Goal: Information Seeking & Learning: Learn about a topic

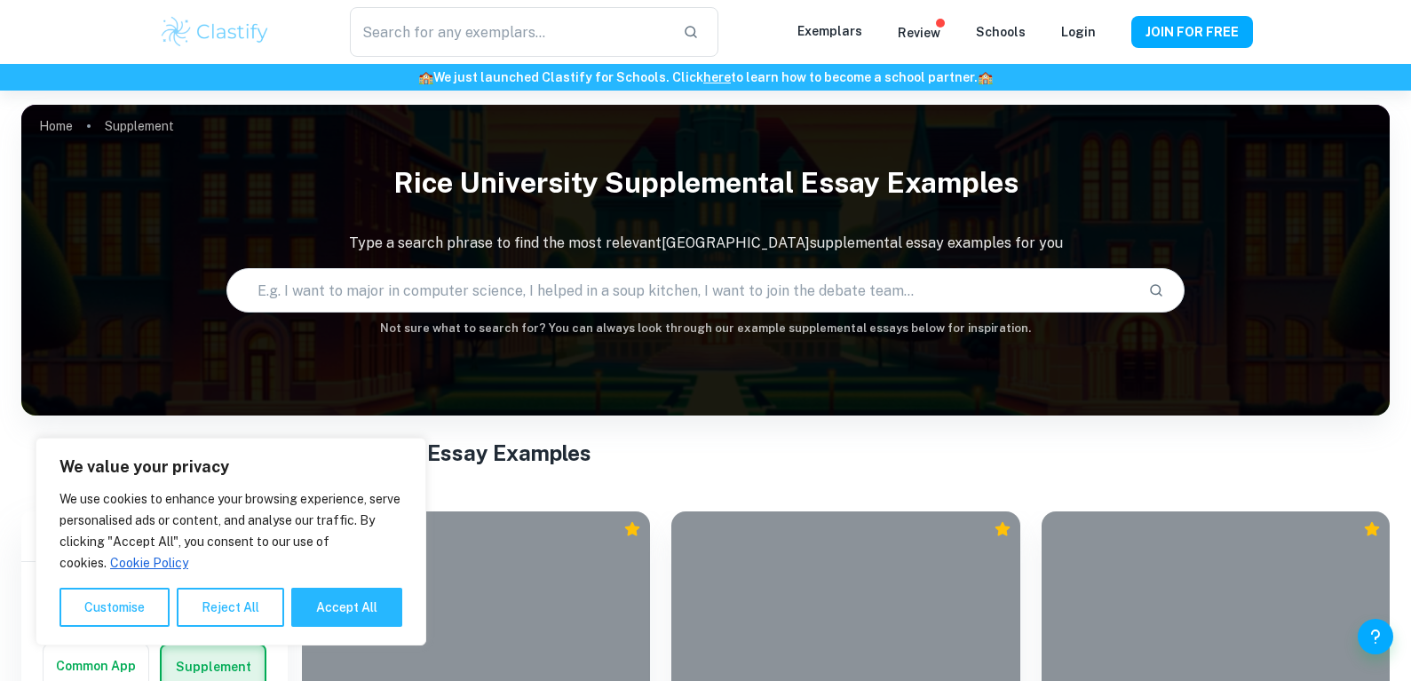
scroll to position [332, 0]
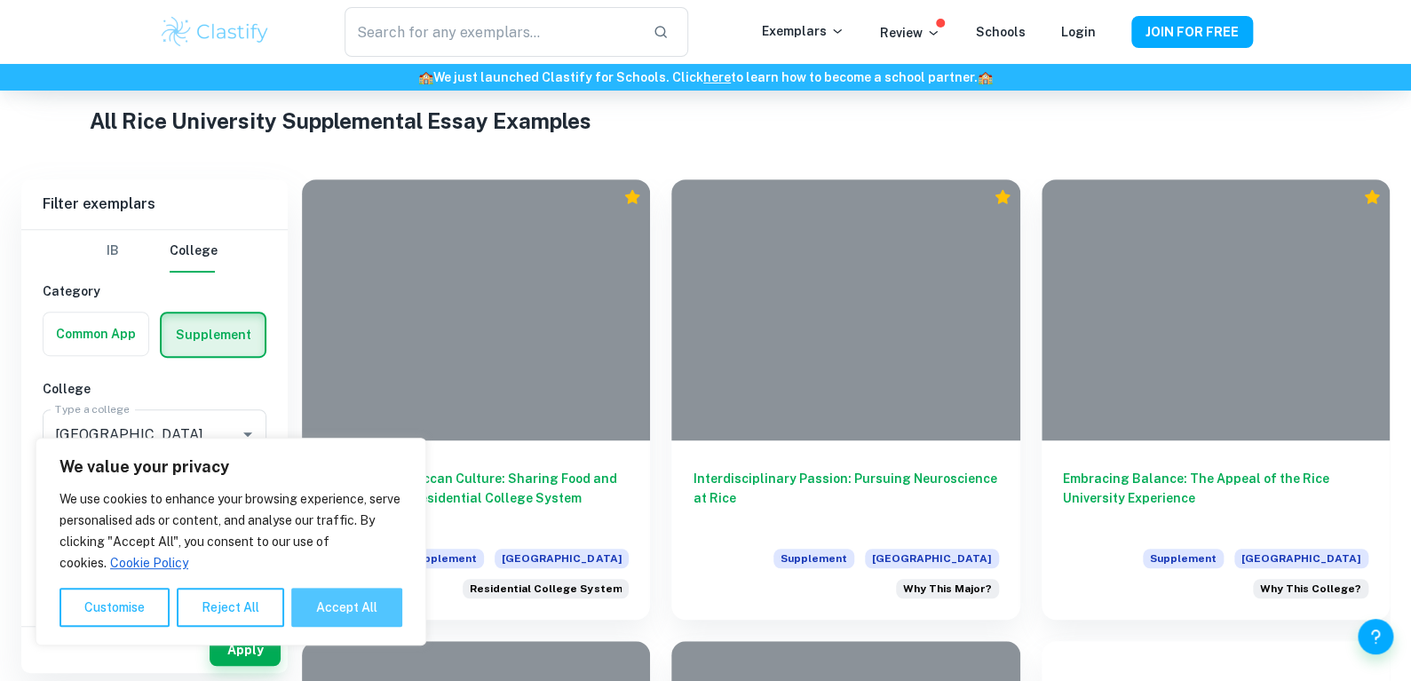
click at [359, 608] on button "Accept All" at bounding box center [346, 607] width 111 height 39
checkbox input "true"
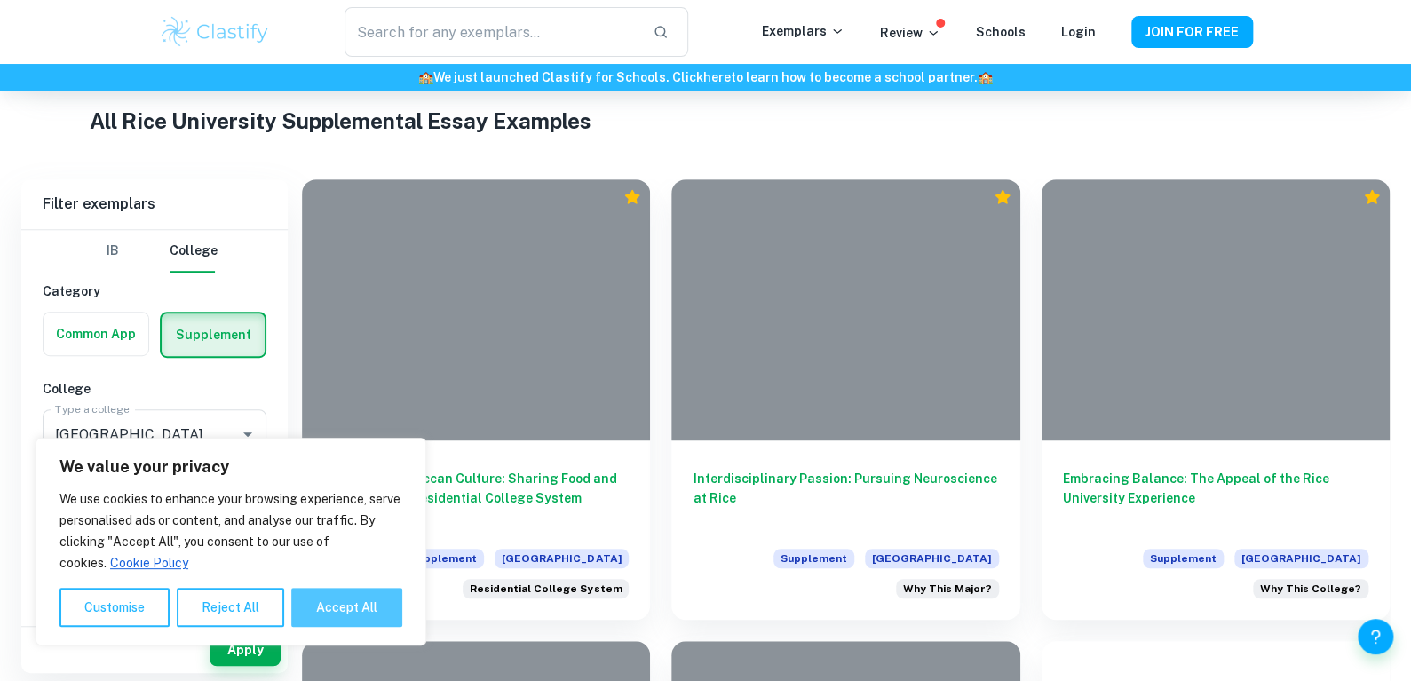
checkbox input "true"
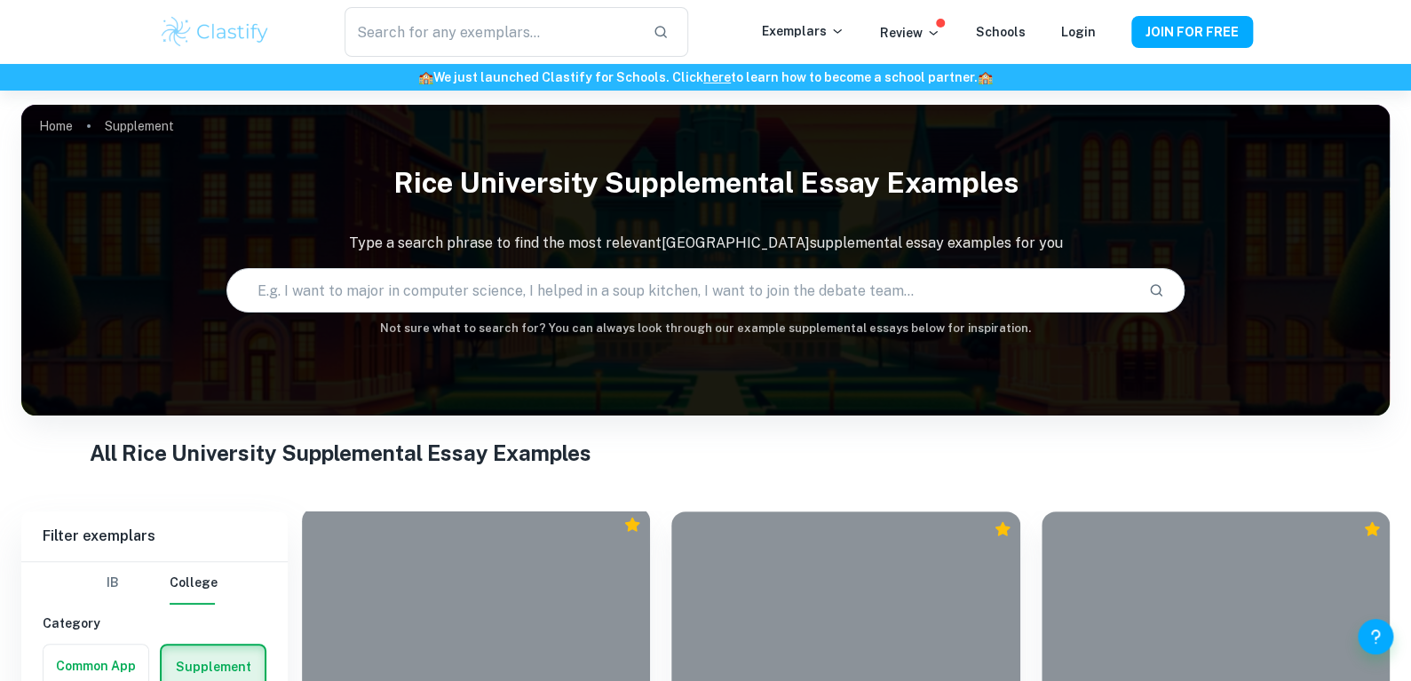
scroll to position [313, 0]
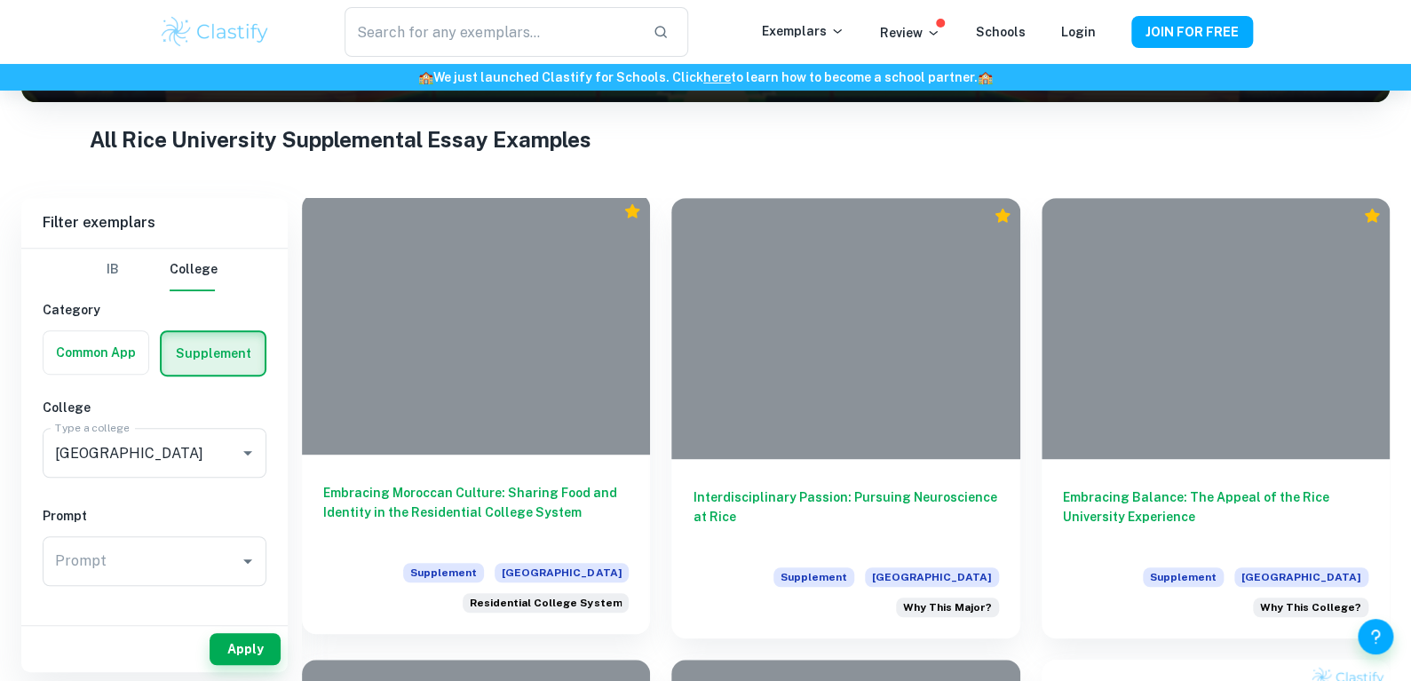
click at [505, 428] on div at bounding box center [476, 324] width 348 height 261
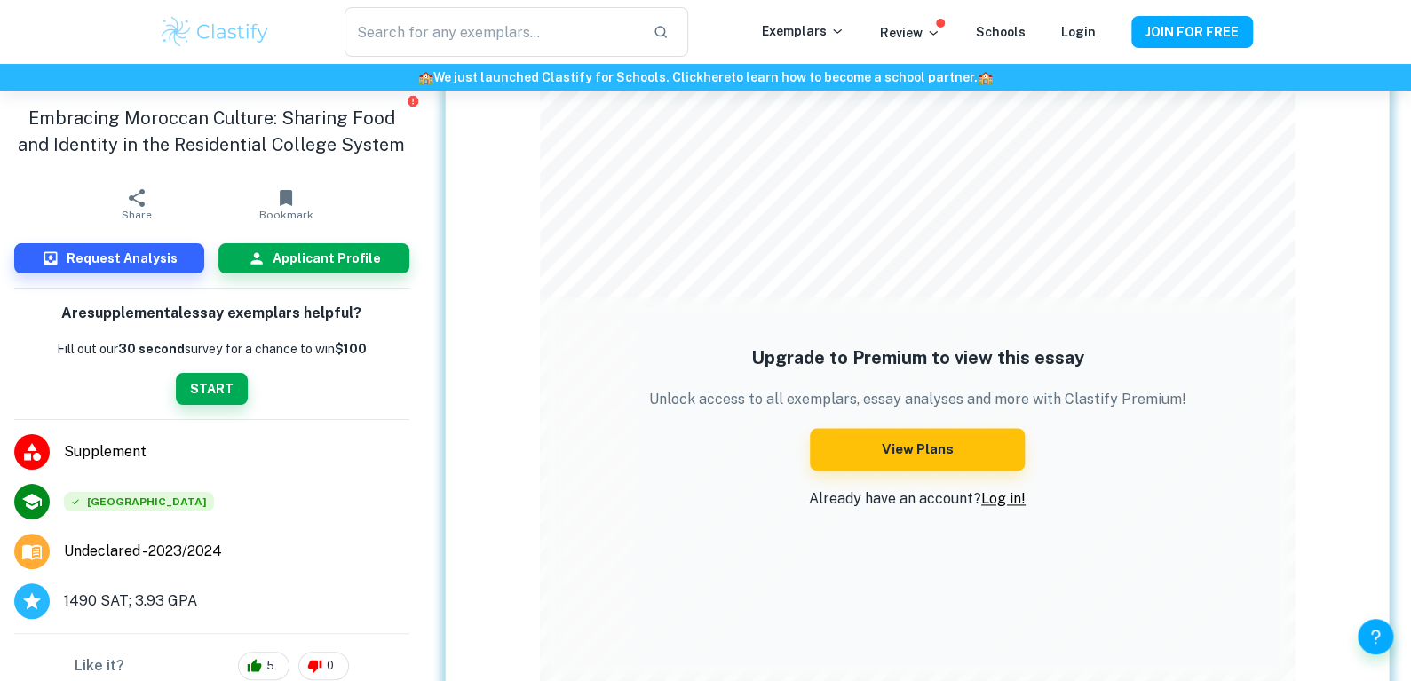
scroll to position [1248, 0]
